Goal: Information Seeking & Learning: Learn about a topic

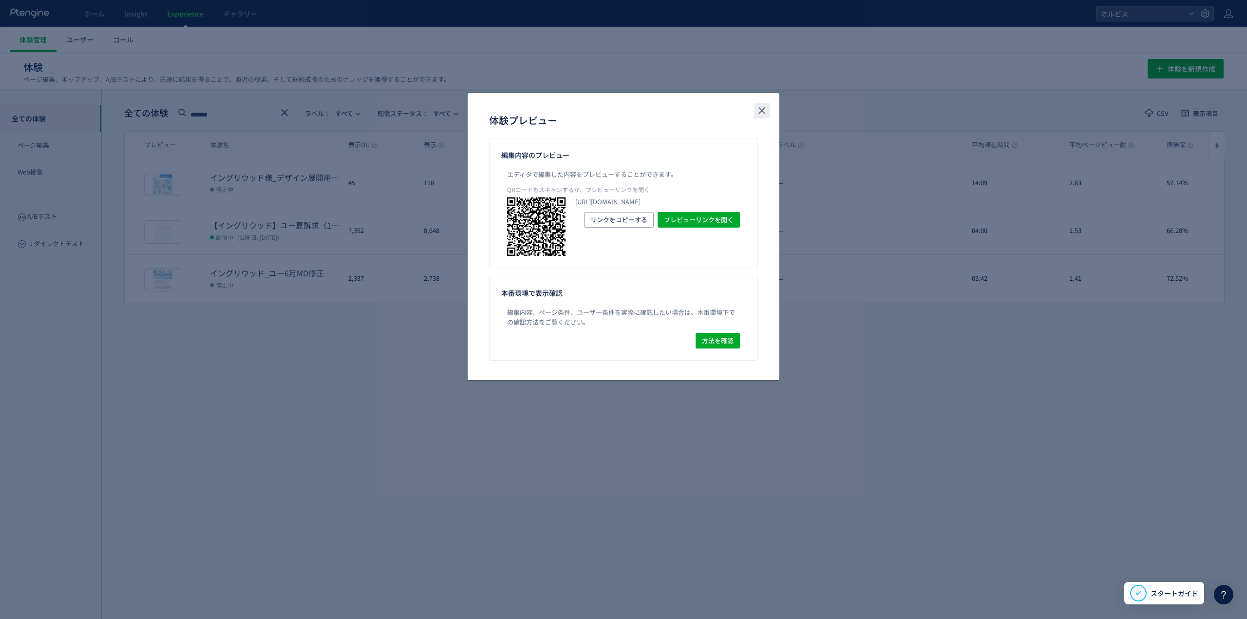
click at [755, 117] on button "close" at bounding box center [762, 111] width 16 height 16
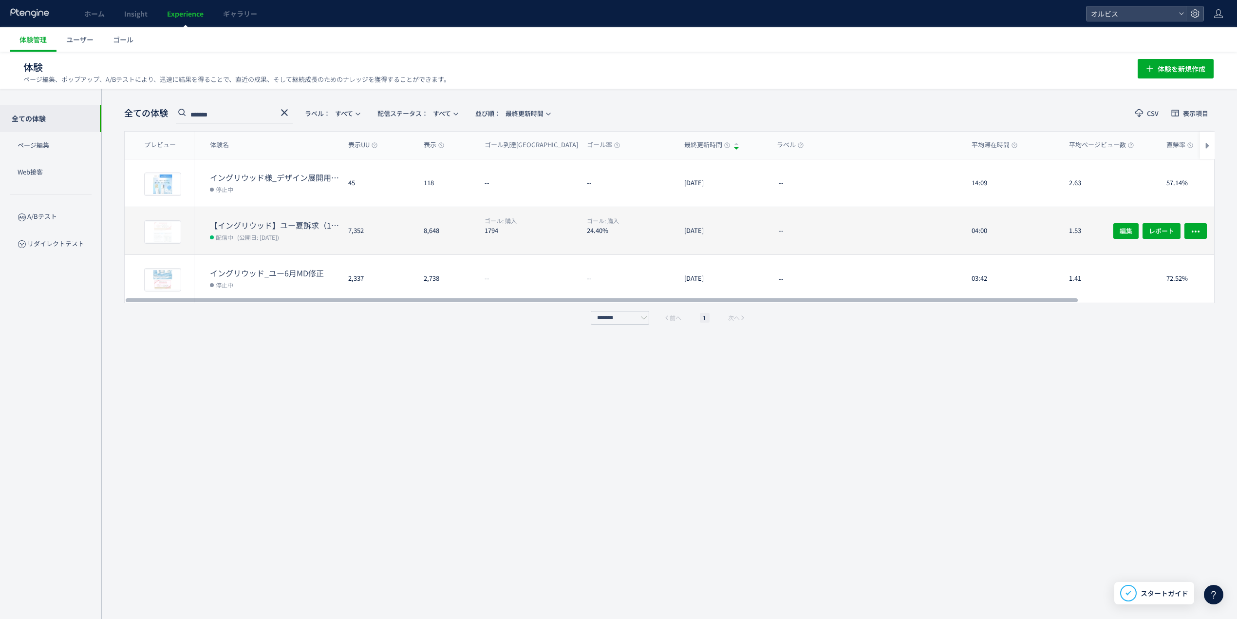
click at [295, 220] on dt "【イングリウッド】ユー夏訴求（162）" at bounding box center [275, 225] width 131 height 11
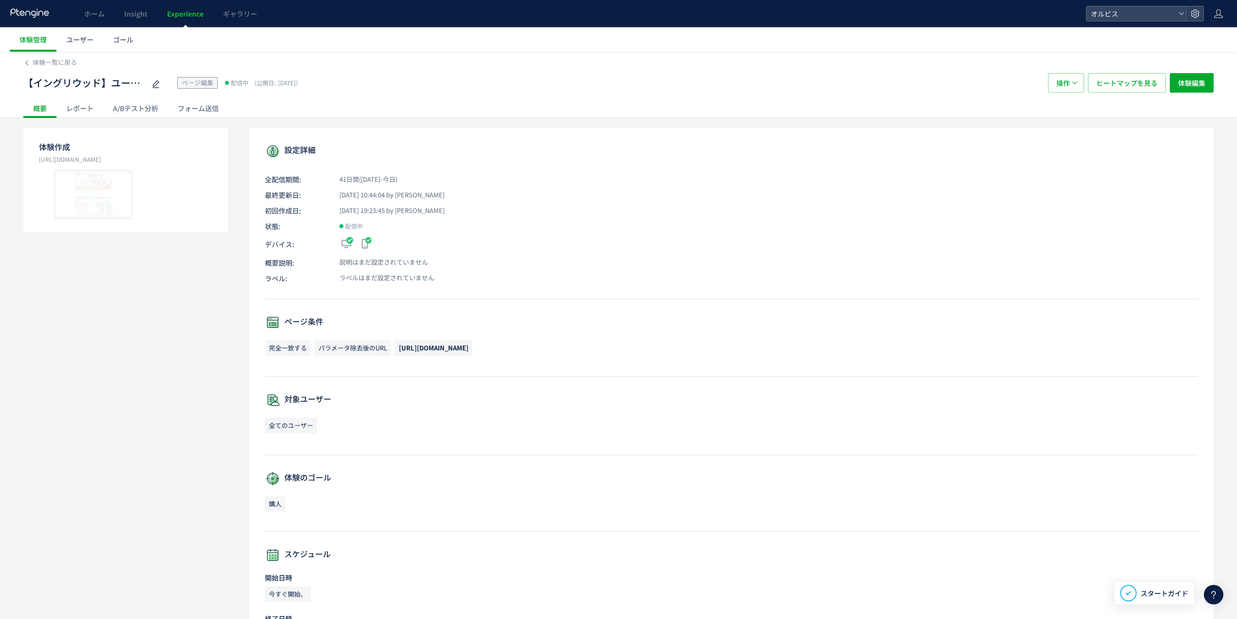
click at [126, 105] on div "A/Bテスト分析" at bounding box center [135, 107] width 65 height 19
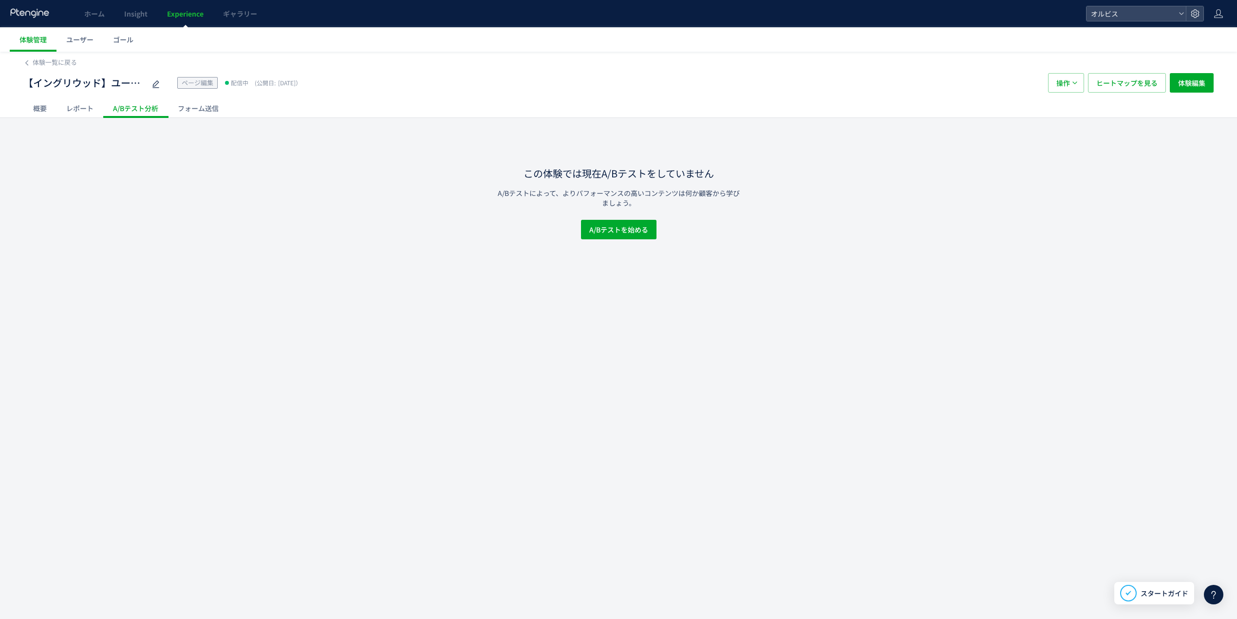
click at [182, 108] on div "フォーム送信" at bounding box center [198, 107] width 60 height 19
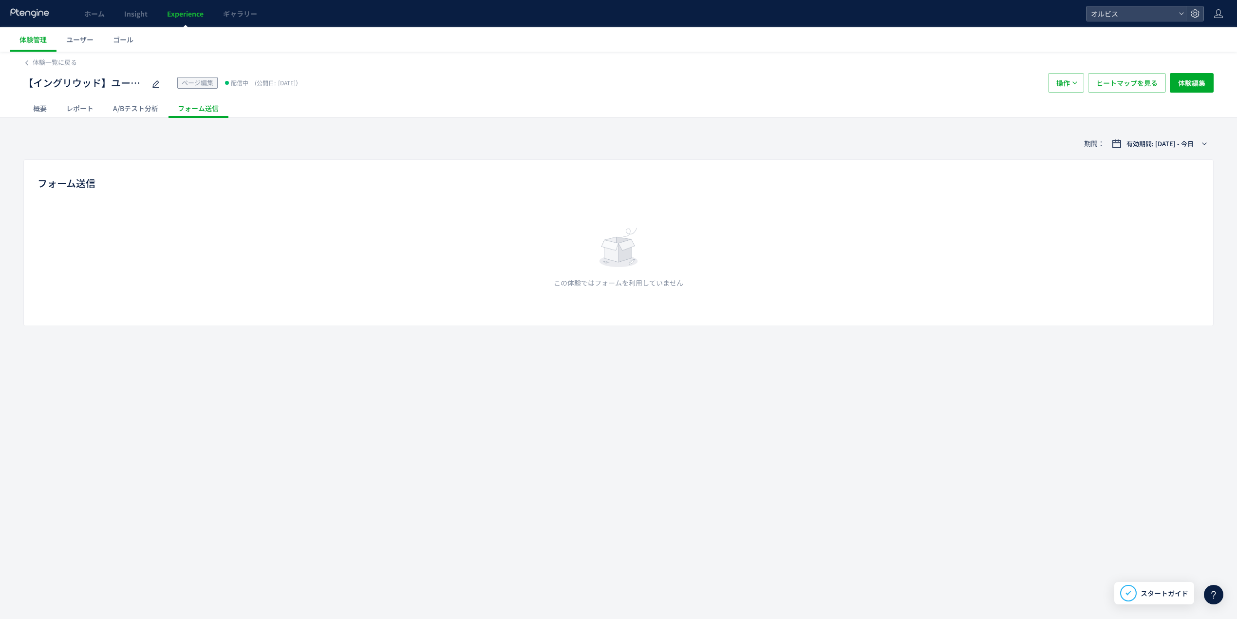
click at [92, 108] on div "レポート" at bounding box center [80, 107] width 47 height 19
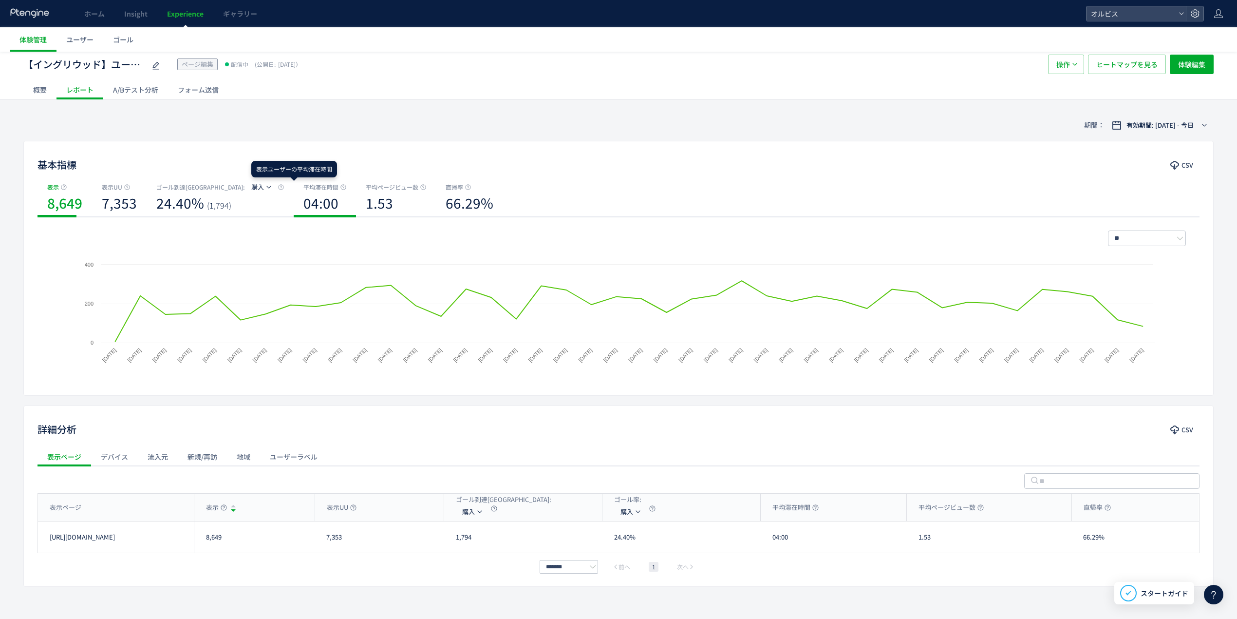
scroll to position [36, 0]
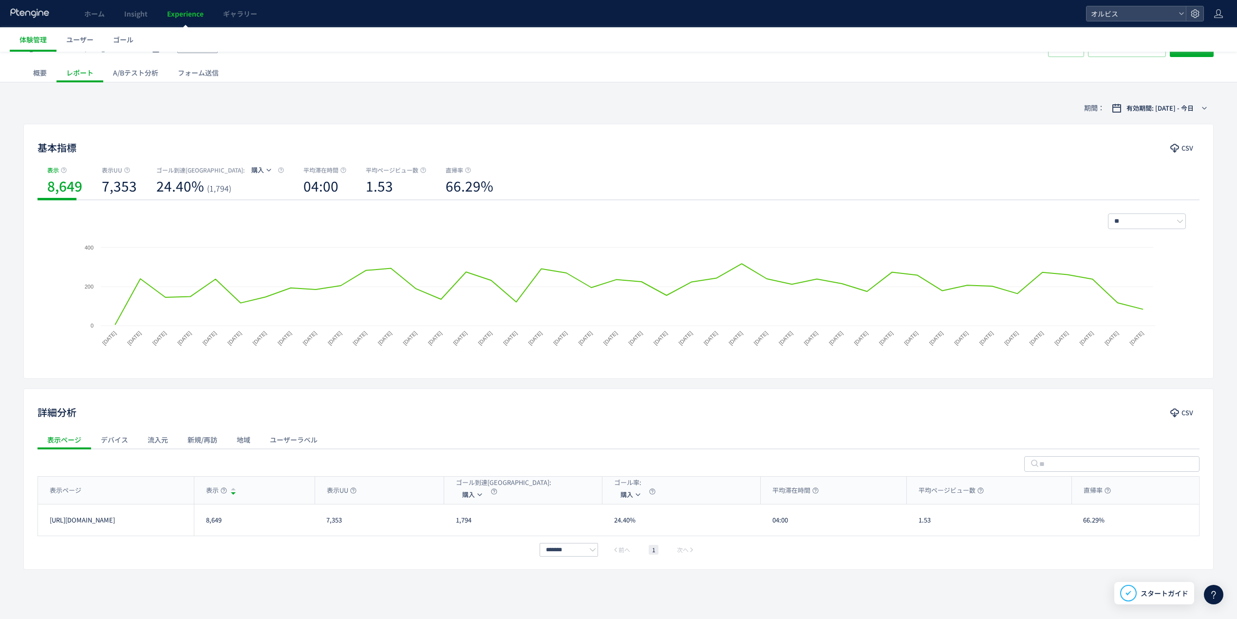
click at [41, 68] on div "概要" at bounding box center [39, 72] width 33 height 19
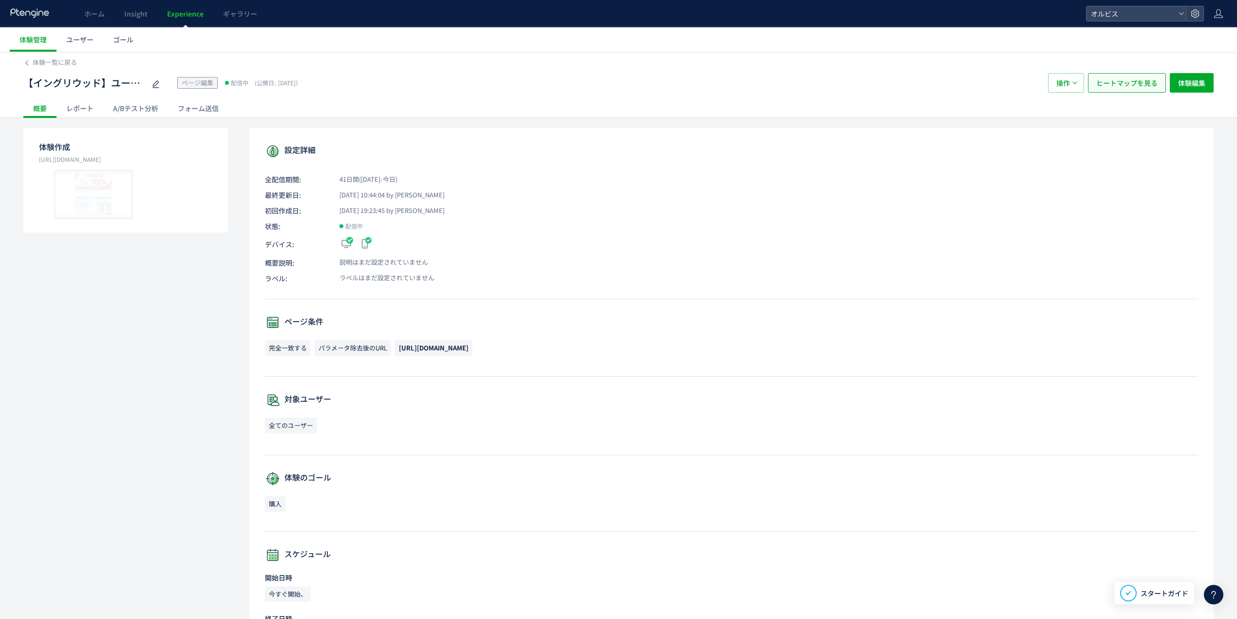
click at [1119, 87] on span "ヒートマップを見る" at bounding box center [1127, 82] width 61 height 19
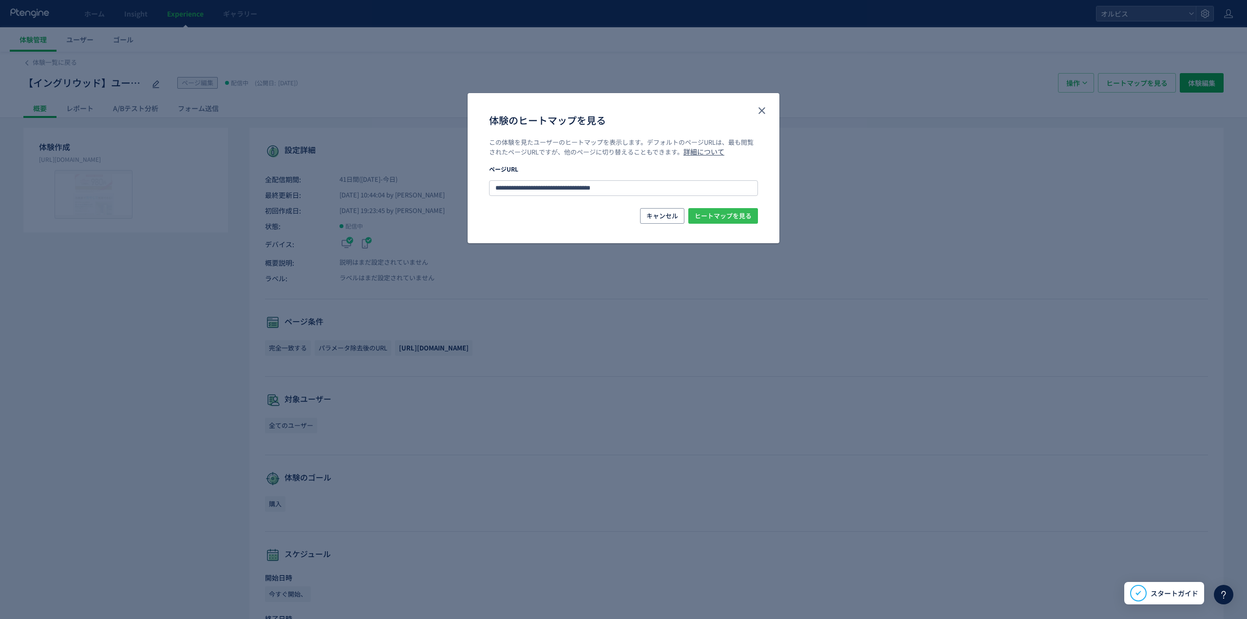
click at [710, 213] on span "ヒートマップを見る" at bounding box center [723, 216] width 57 height 16
drag, startPoint x: 675, startPoint y: 185, endPoint x: 436, endPoint y: 181, distance: 238.2
click at [436, 181] on div "**********" at bounding box center [623, 309] width 1247 height 619
click at [760, 107] on icon "close" at bounding box center [762, 111] width 12 height 12
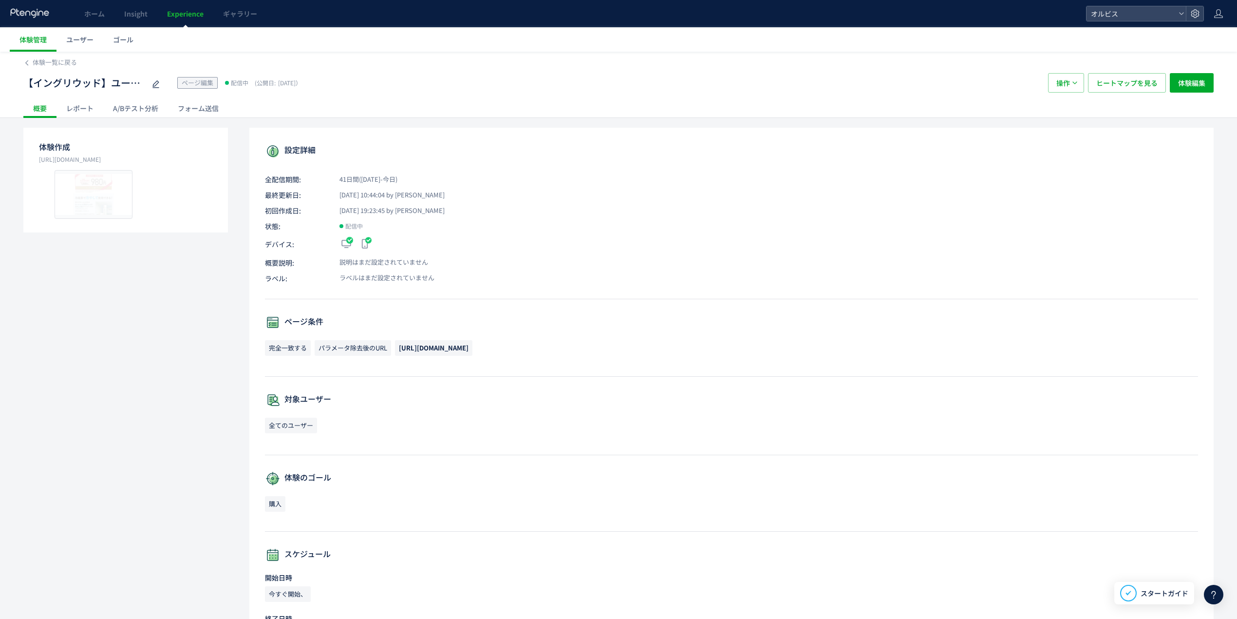
click at [158, 8] on link "Experience" at bounding box center [185, 13] width 56 height 27
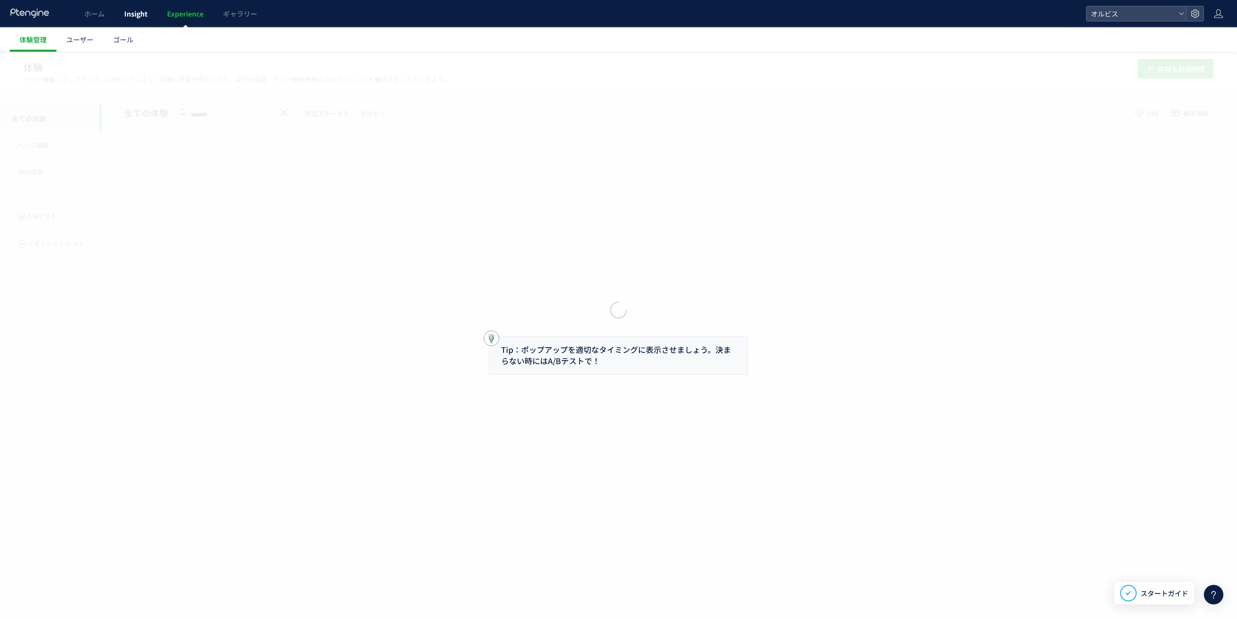
click at [135, 6] on div at bounding box center [618, 309] width 1237 height 619
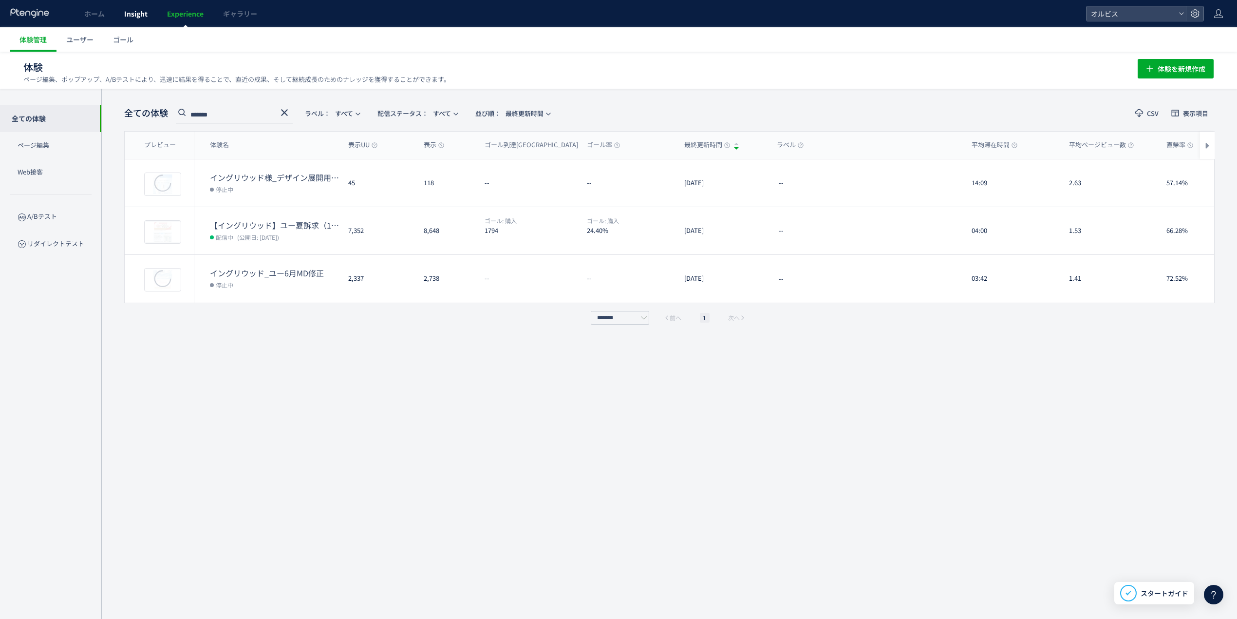
click at [137, 10] on span "Insight" at bounding box center [135, 14] width 23 height 10
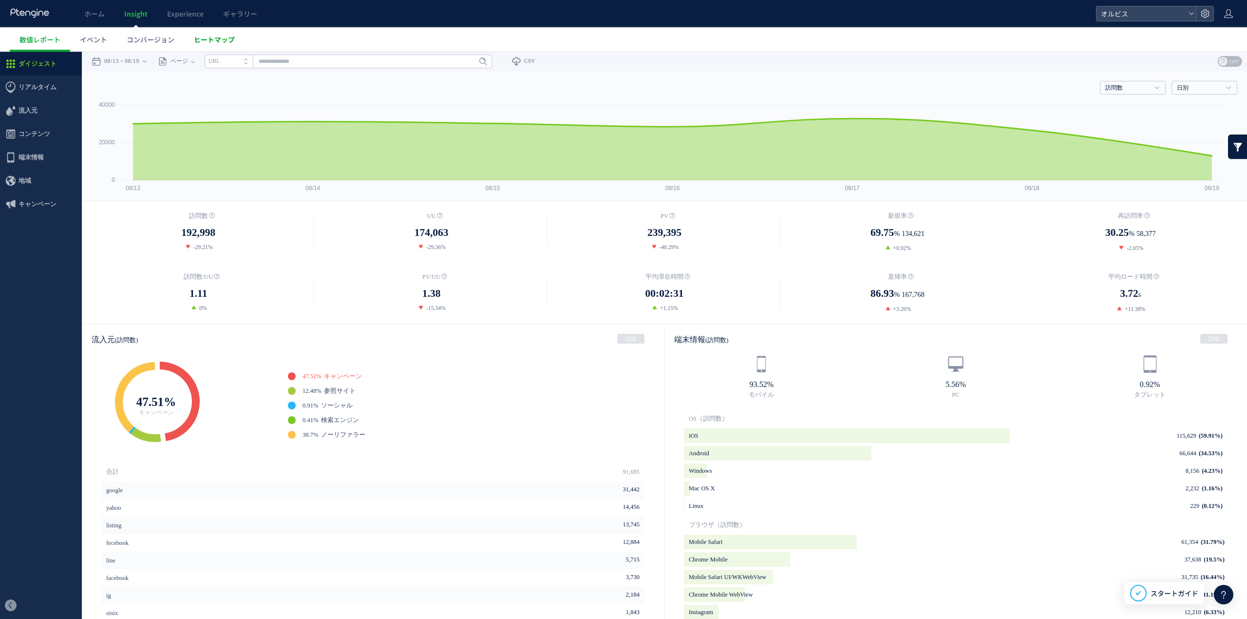
click at [223, 45] on link "ヒートマップ" at bounding box center [214, 39] width 60 height 24
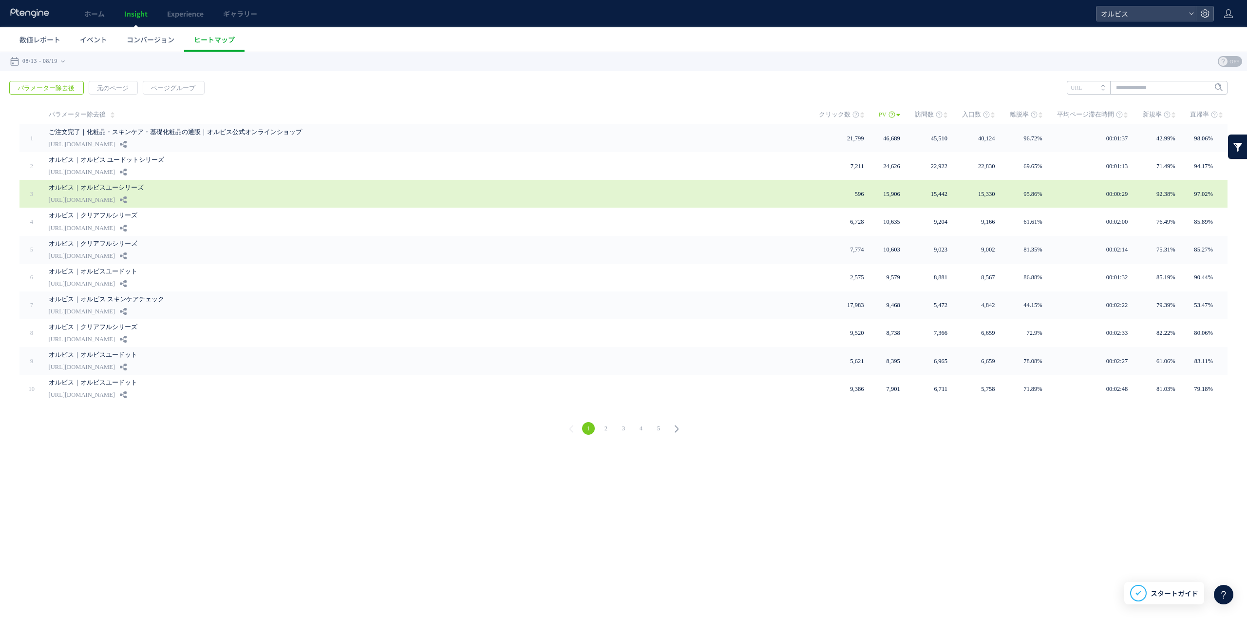
click at [228, 185] on link "オルビス｜オルビスユーシリーズ" at bounding box center [268, 188] width 438 height 12
